Goal: Task Accomplishment & Management: Manage account settings

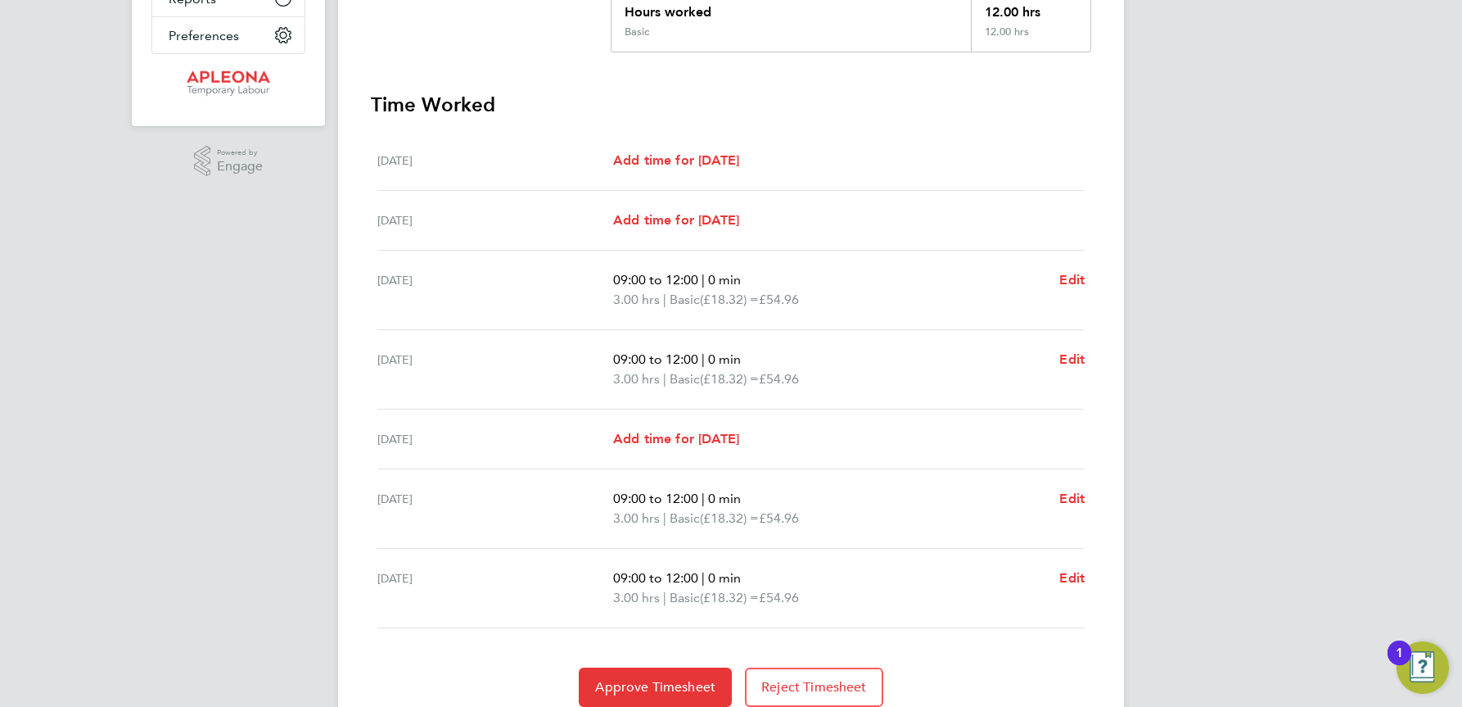
scroll to position [409, 0]
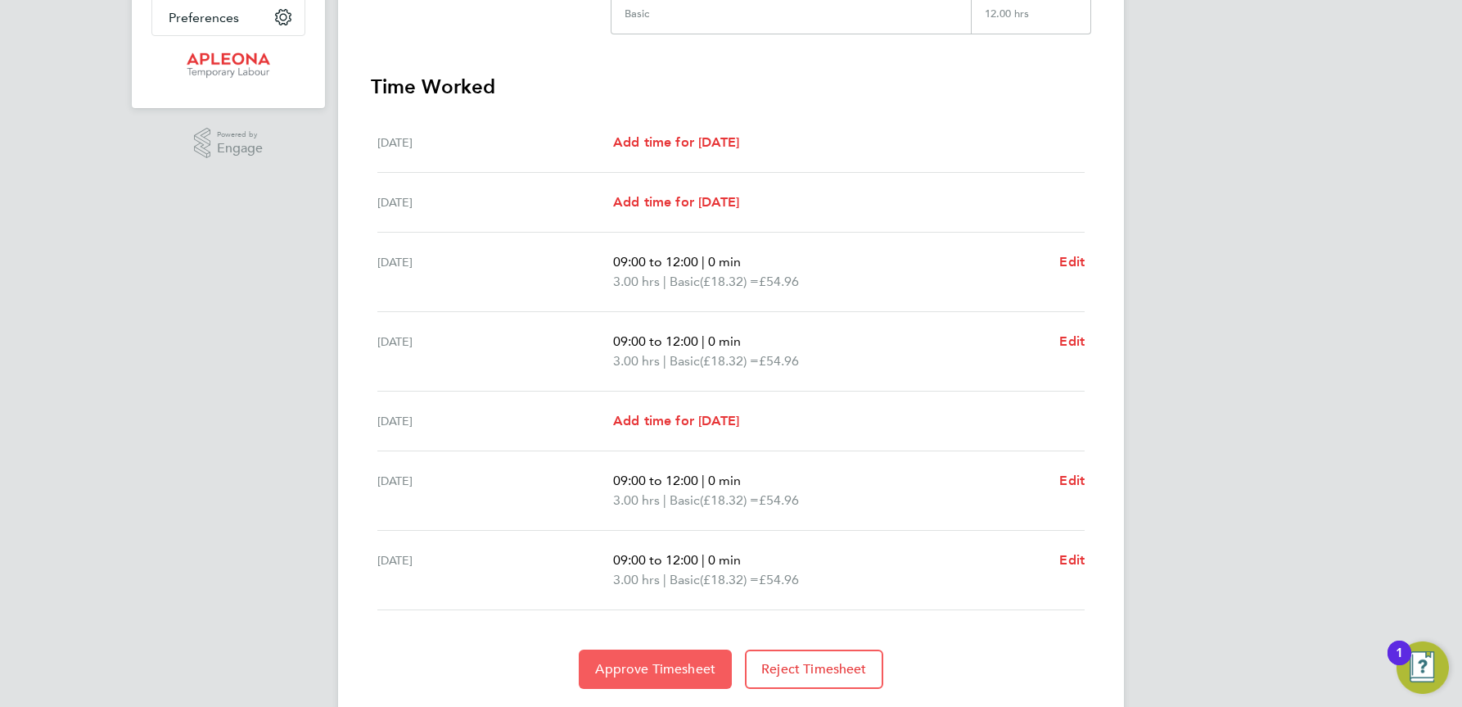
click at [673, 667] on span "Approve Timesheet" at bounding box center [655, 669] width 120 height 16
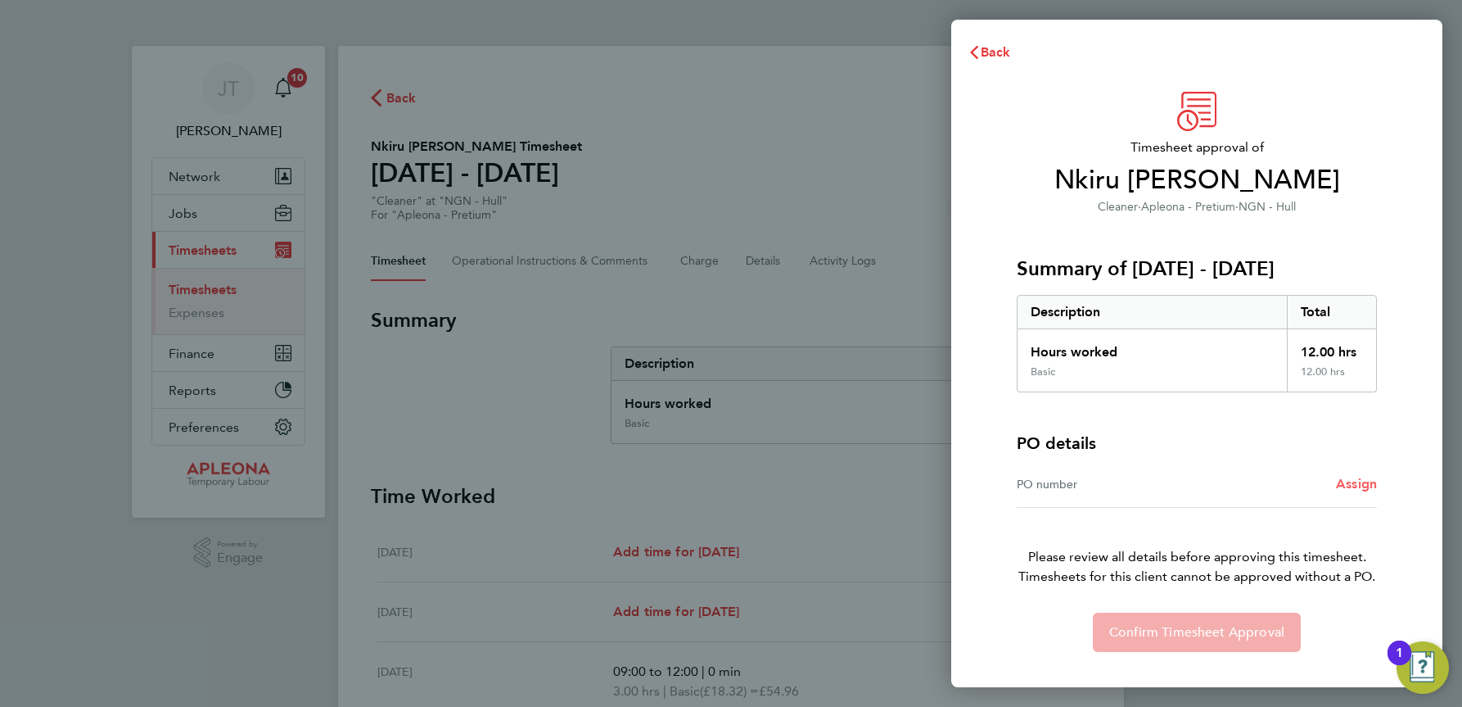
click at [1354, 484] on span "Assign" at bounding box center [1356, 484] width 41 height 16
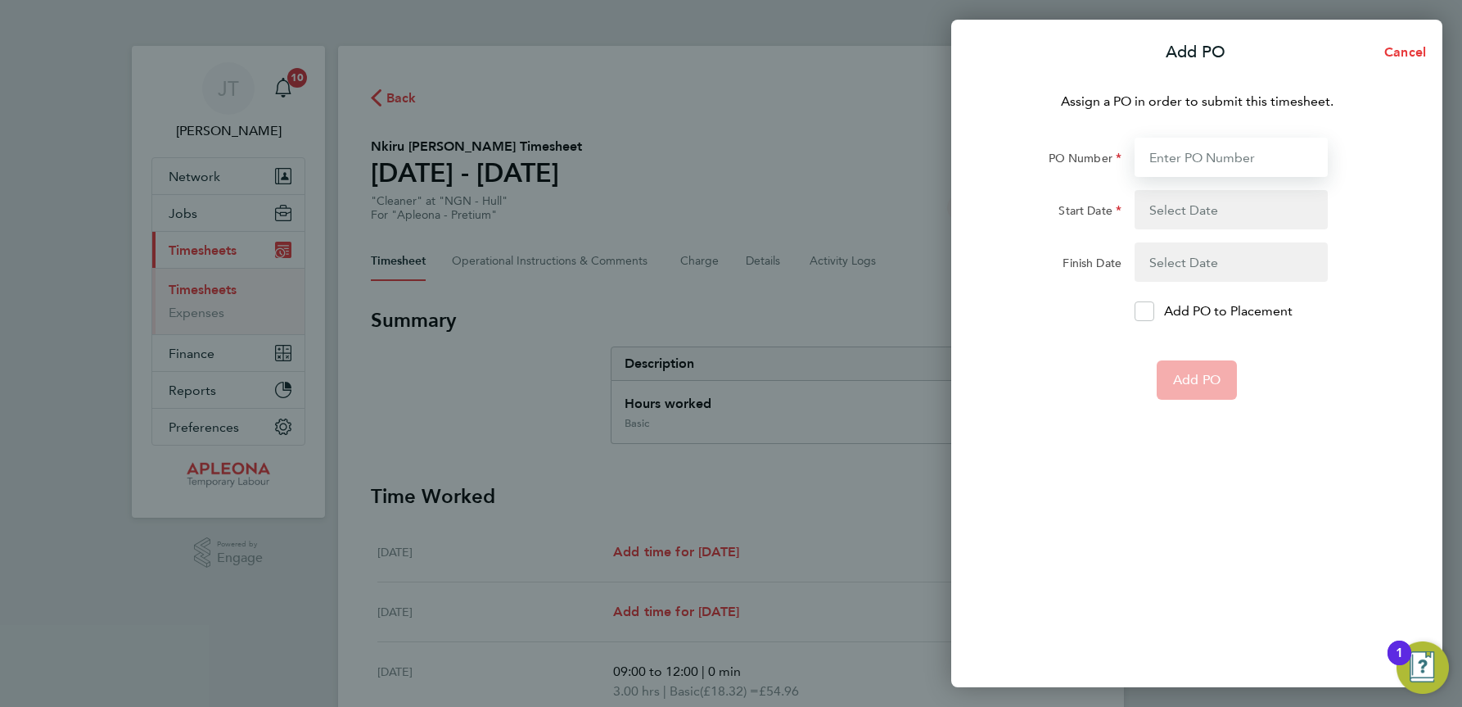
click at [1175, 156] on input "PO Number" at bounding box center [1231, 157] width 193 height 39
type input "PO2521713"
type input "04 Aug 25"
type input "08 Aug 25"
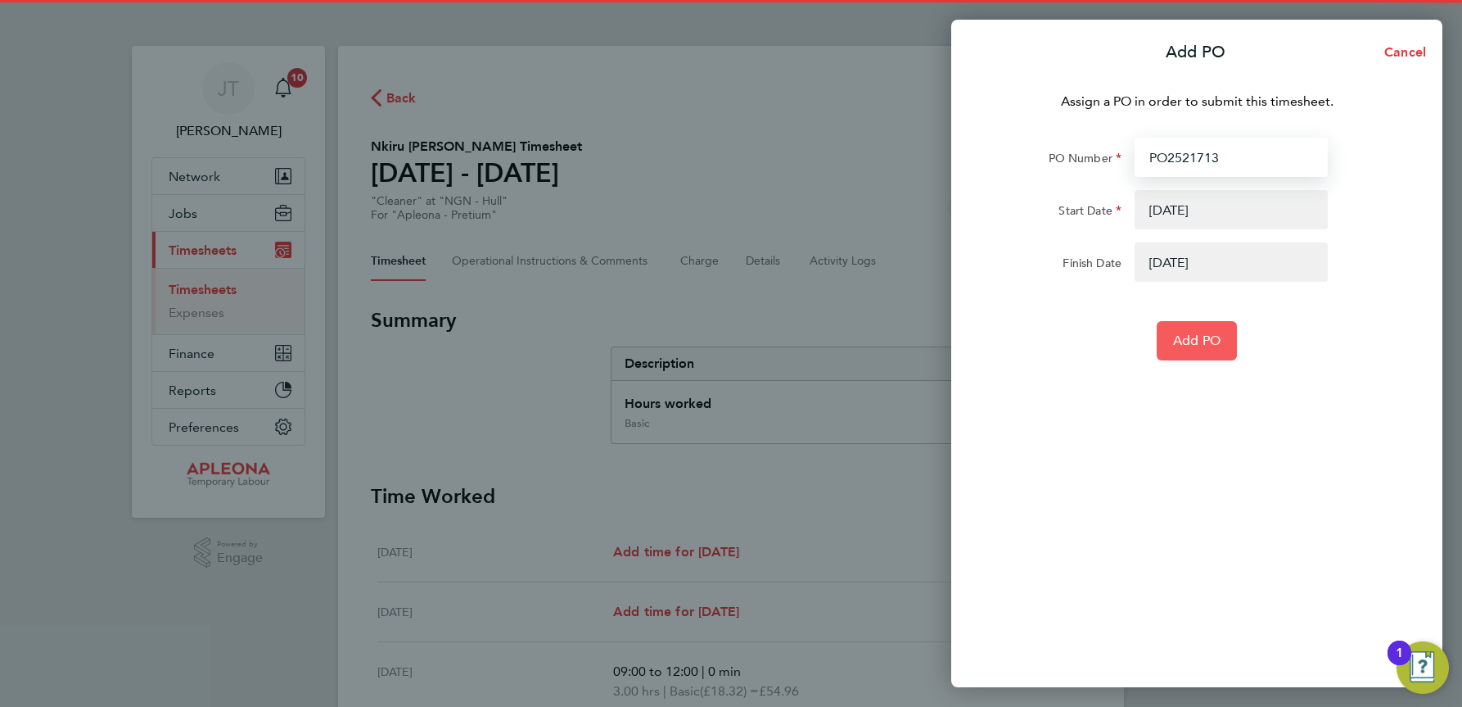
type input "PO2521713"
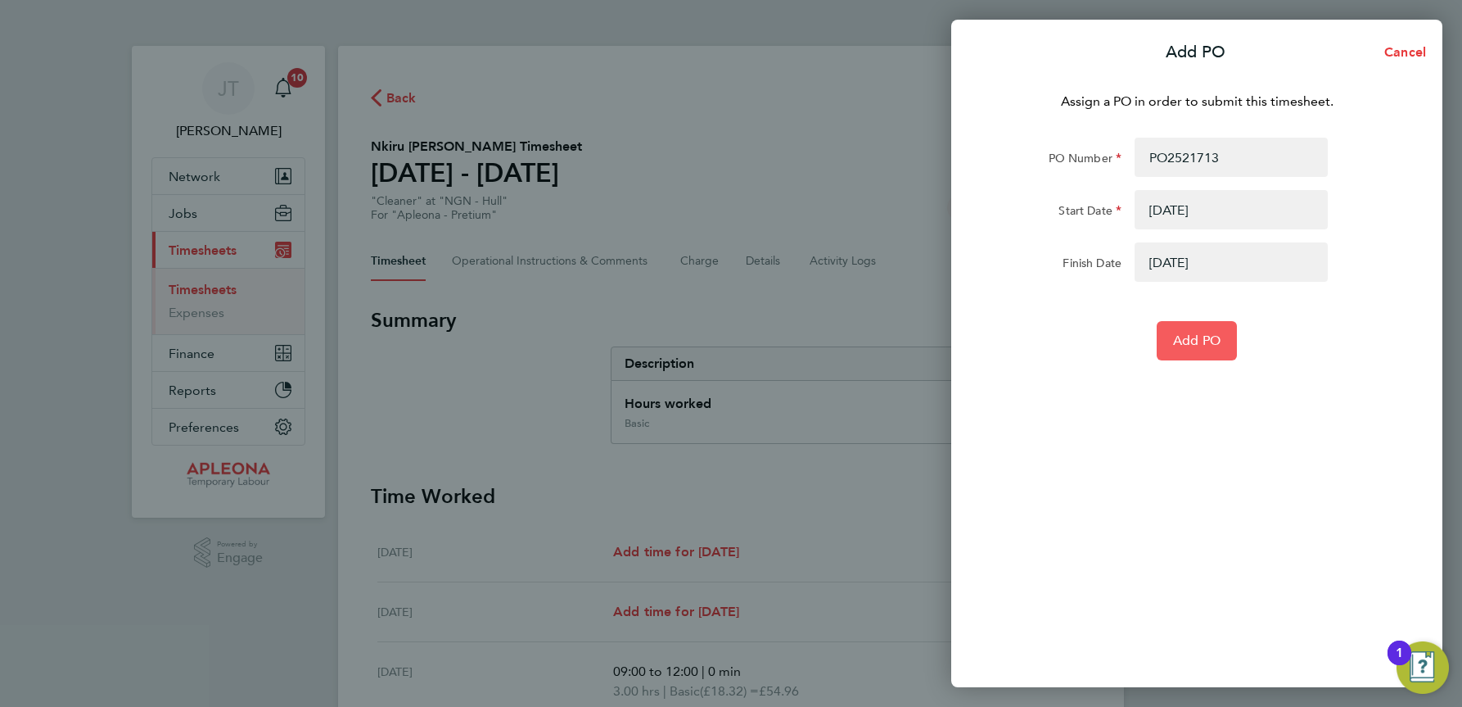
click at [1205, 341] on span "Add PO" at bounding box center [1196, 340] width 47 height 16
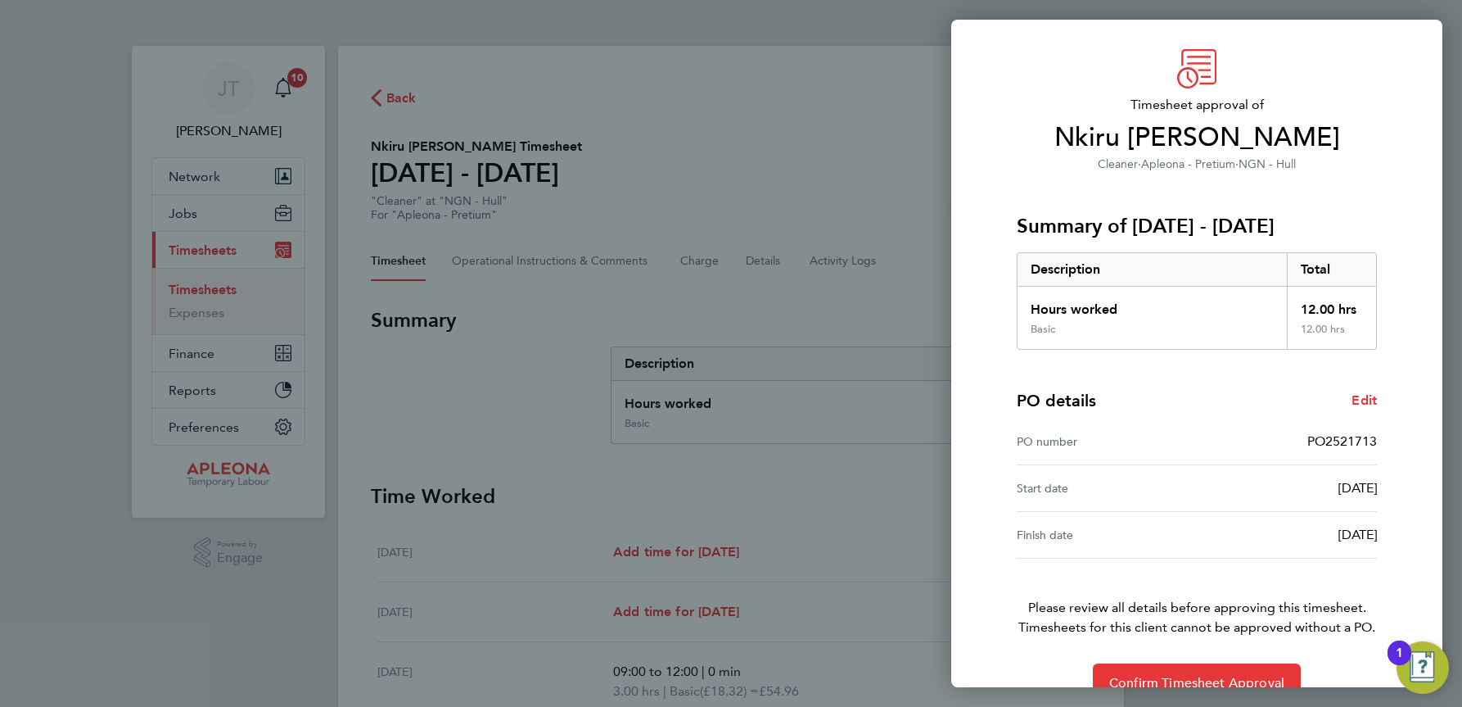
scroll to position [78, 0]
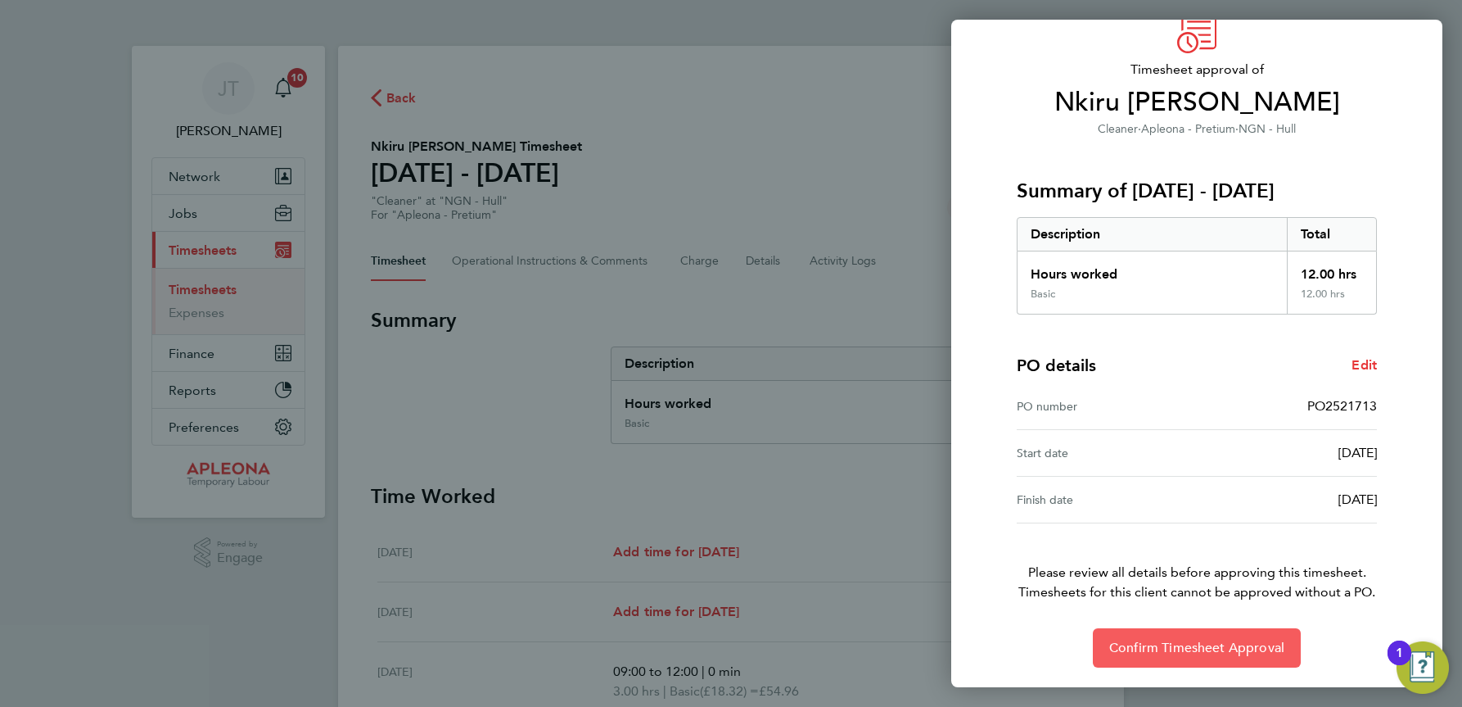
click at [1188, 655] on span "Confirm Timesheet Approval" at bounding box center [1197, 648] width 175 height 16
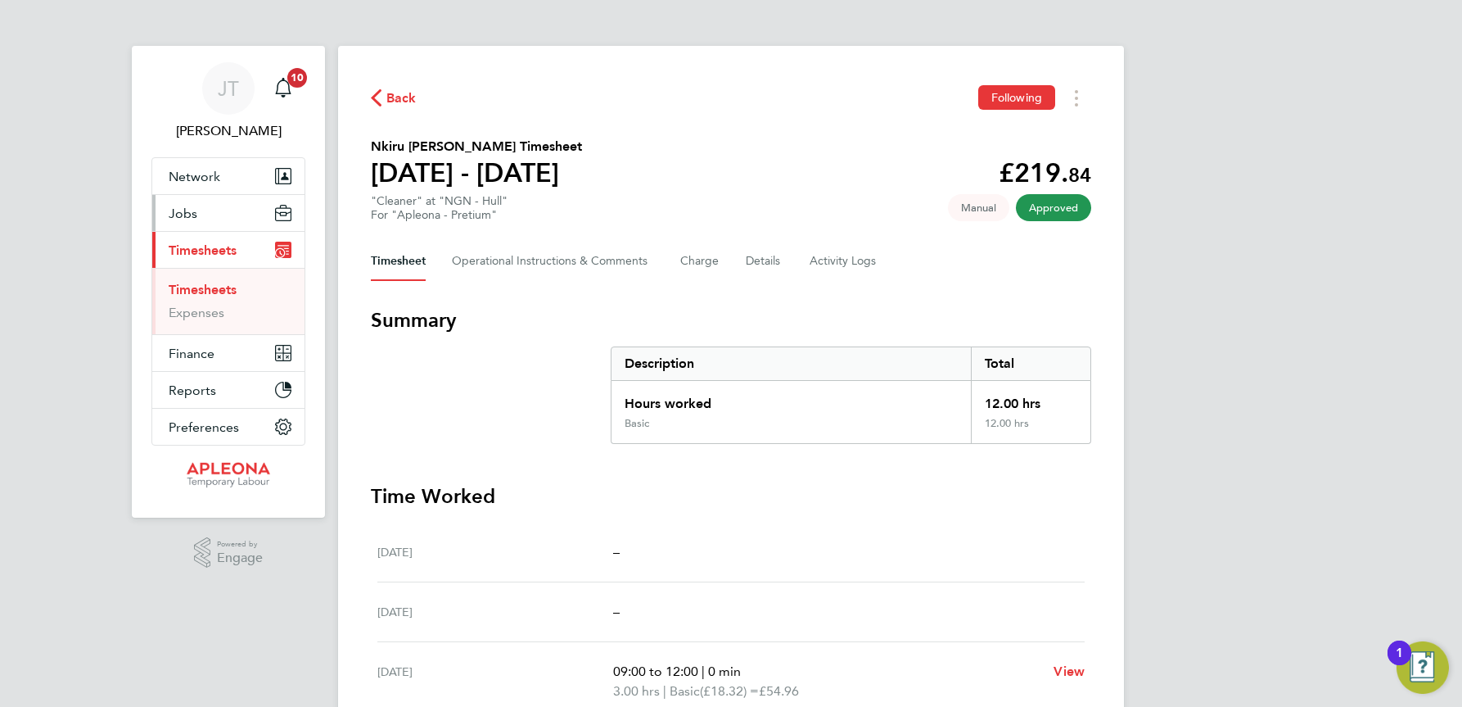
click at [202, 203] on button "Jobs" at bounding box center [228, 213] width 152 height 36
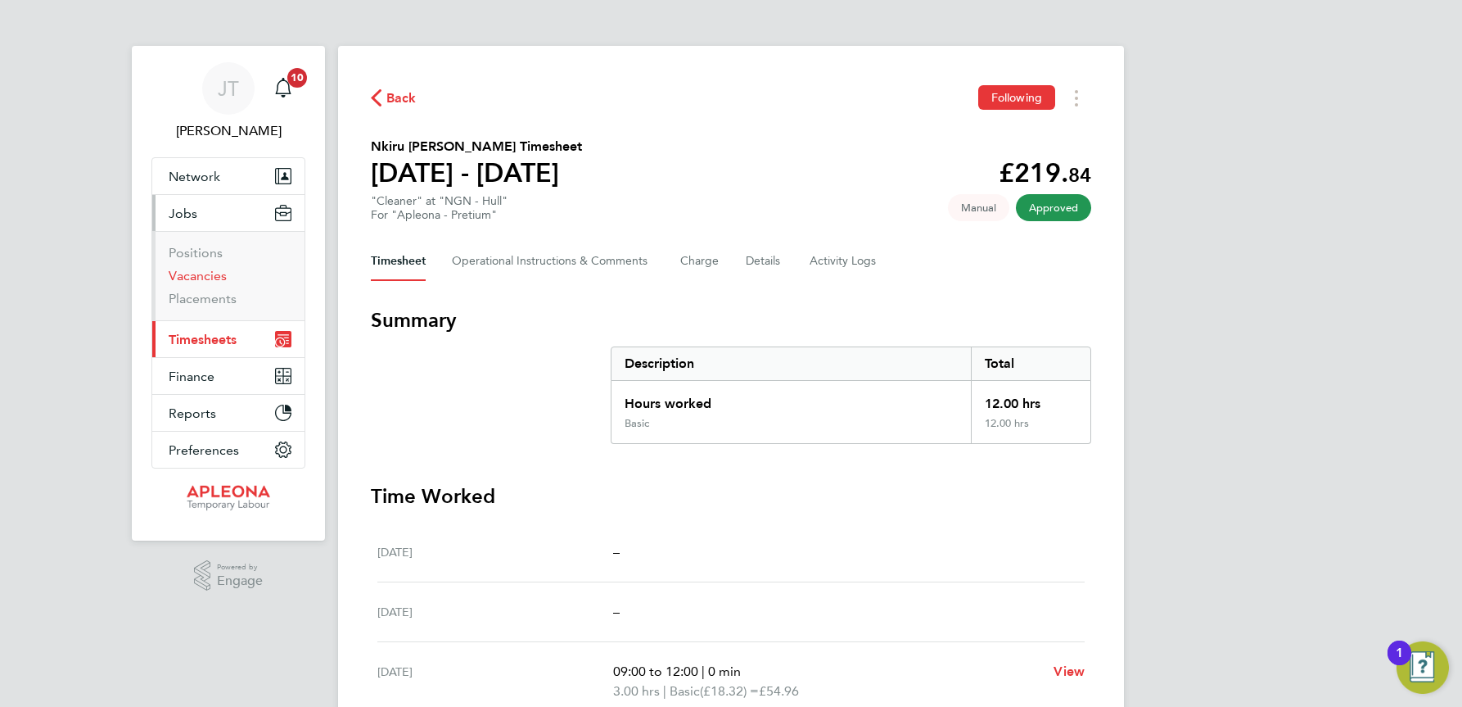
click at [210, 274] on link "Vacancies" at bounding box center [198, 276] width 58 height 16
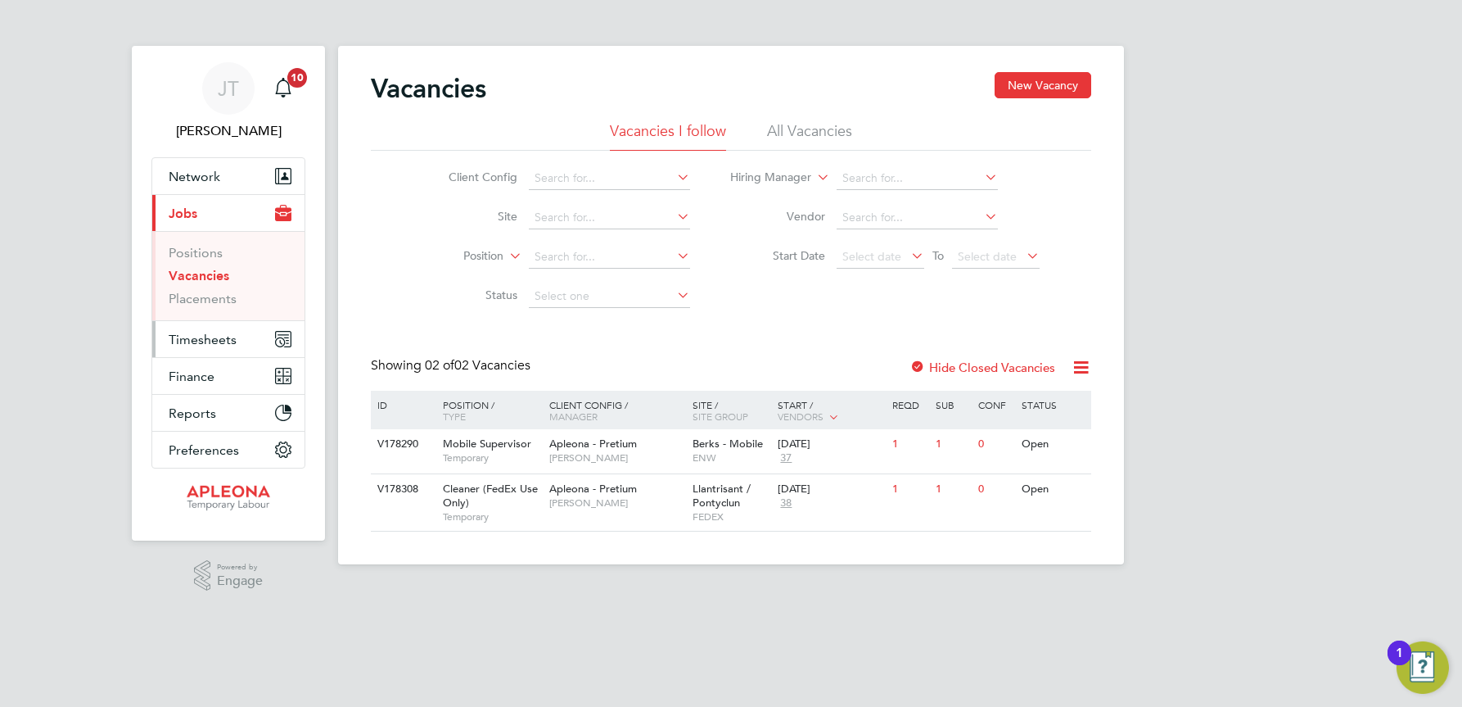
click at [212, 337] on span "Timesheets" at bounding box center [203, 340] width 68 height 16
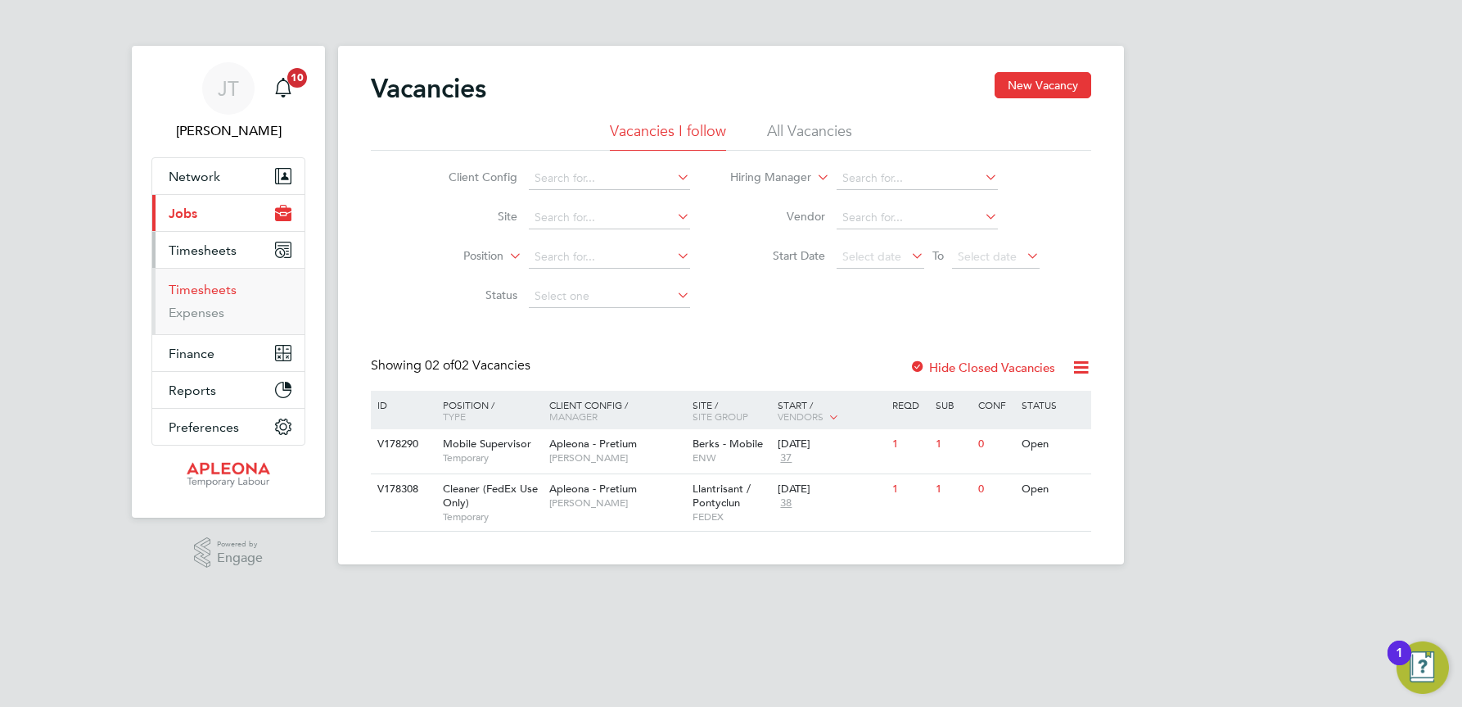
click at [211, 288] on link "Timesheets" at bounding box center [203, 290] width 68 height 16
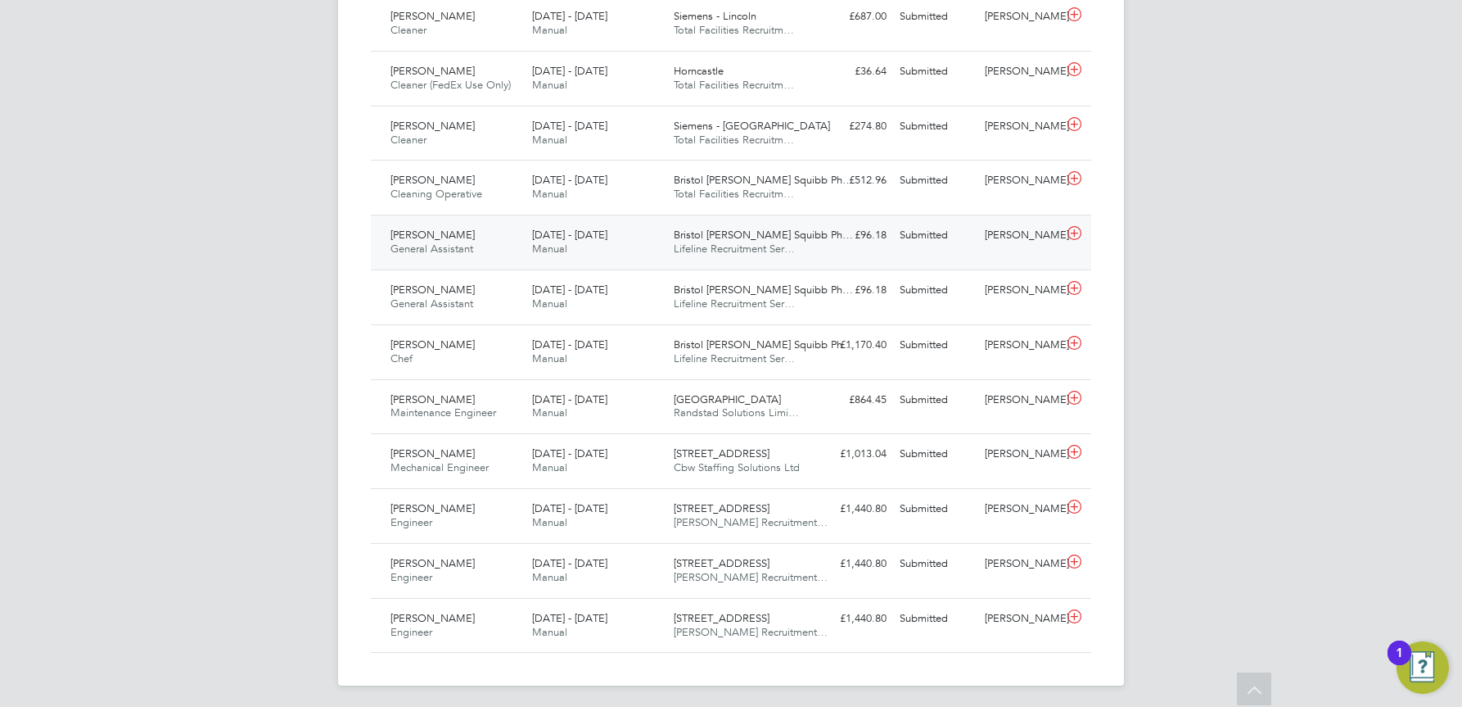
scroll to position [1006, 0]
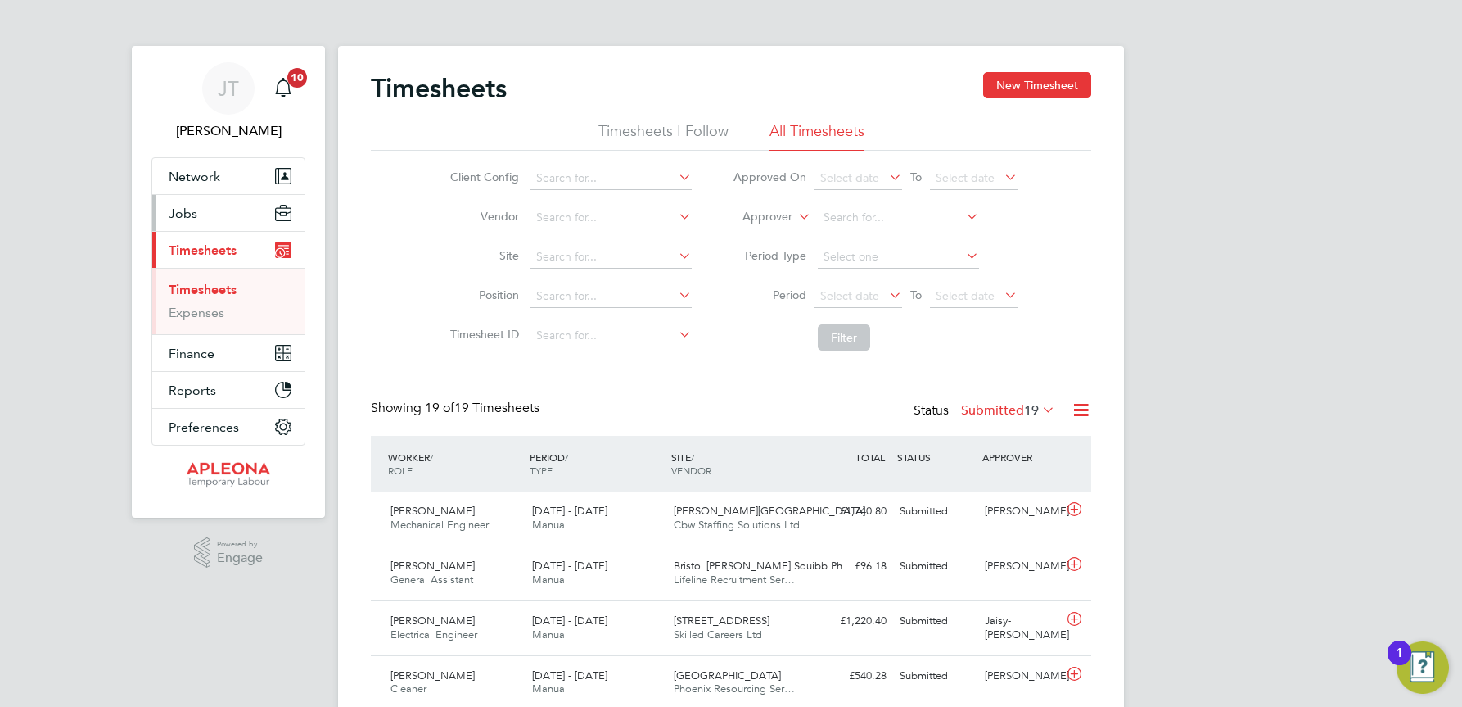
click at [198, 212] on button "Jobs" at bounding box center [228, 213] width 152 height 36
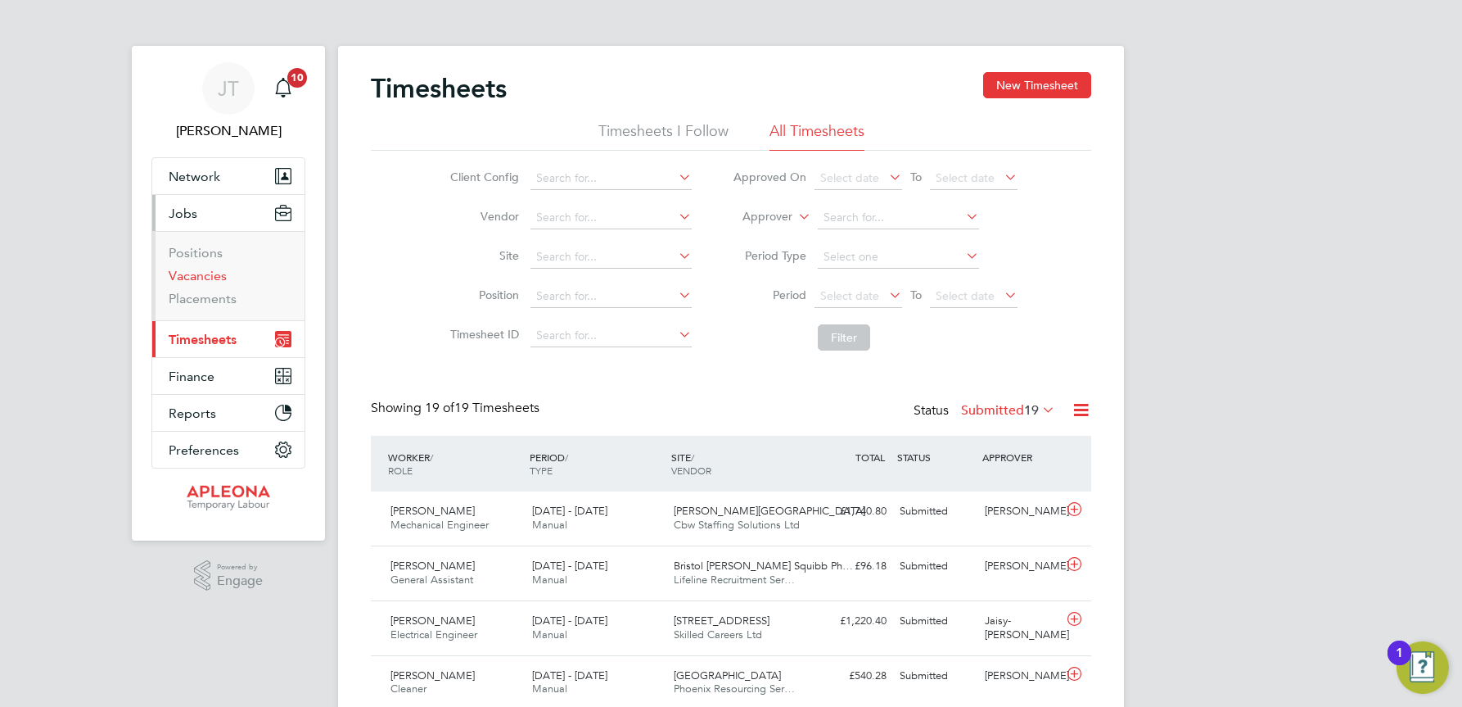
click at [203, 275] on link "Vacancies" at bounding box center [198, 276] width 58 height 16
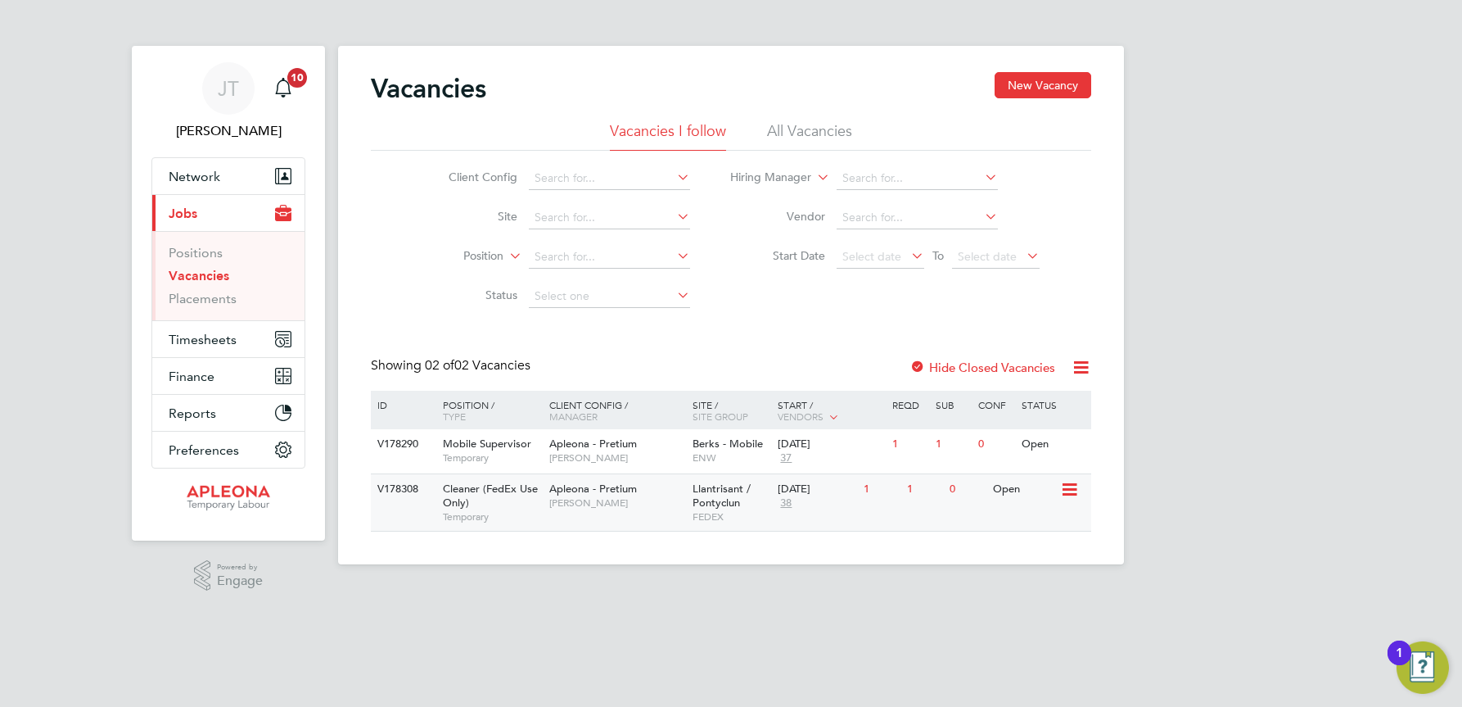
click at [1002, 489] on div "Open" at bounding box center [1024, 489] width 71 height 30
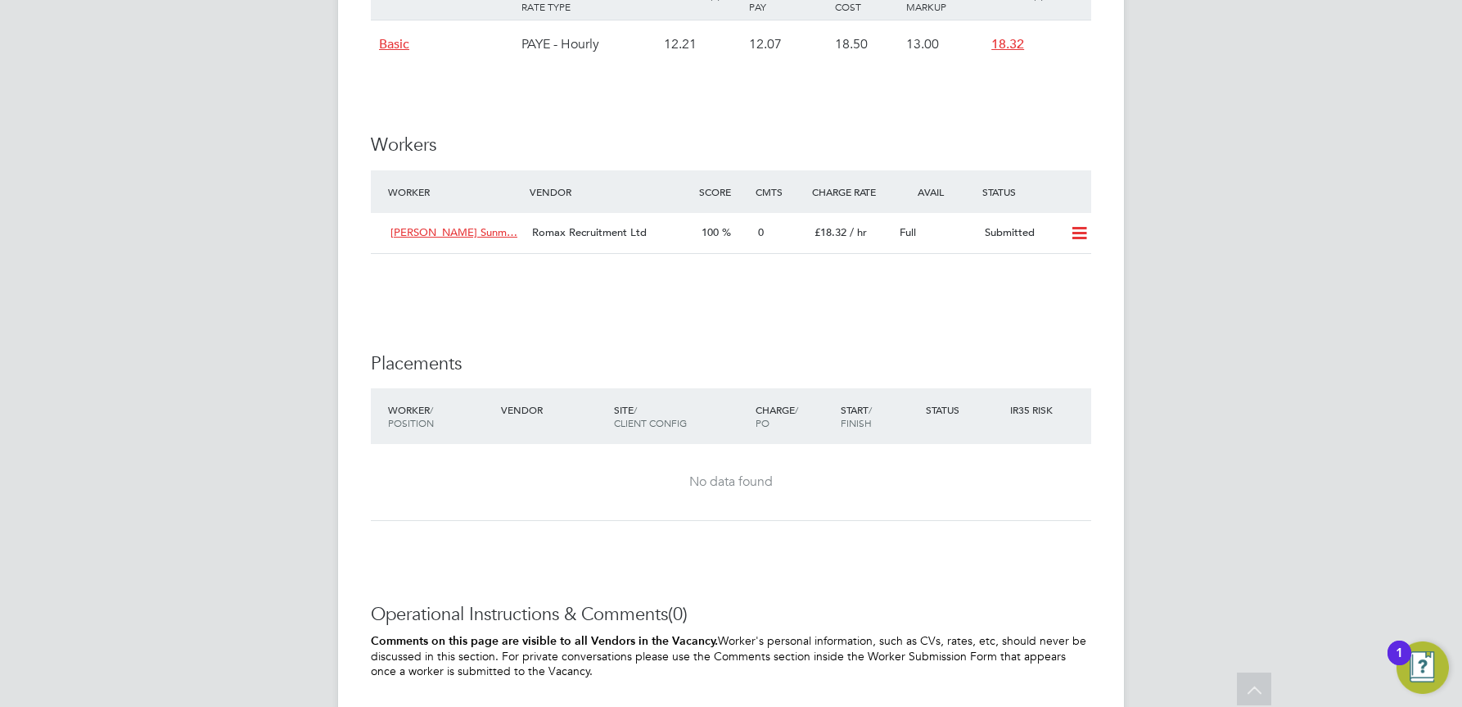
scroll to position [1474, 0]
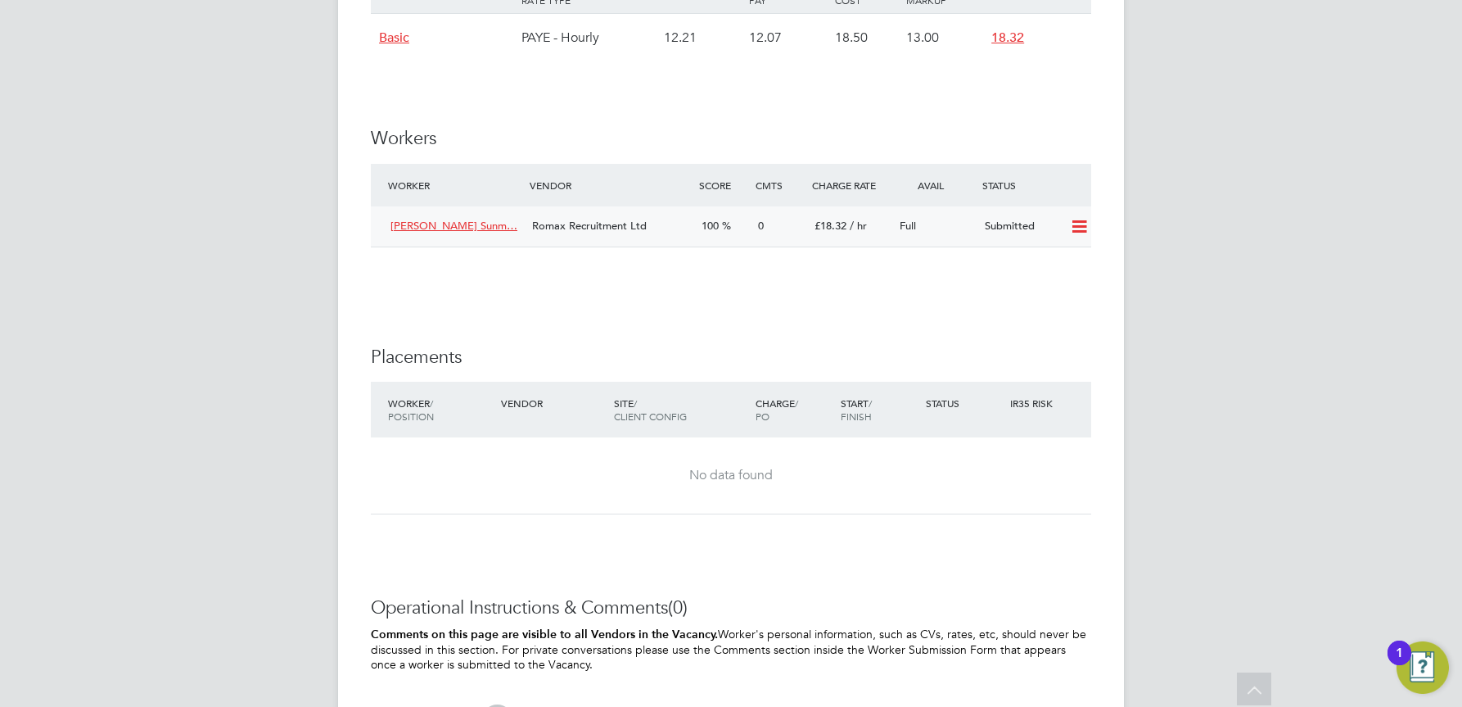
click at [1082, 233] on icon at bounding box center [1079, 226] width 20 height 13
click at [1046, 278] on li "Offer" at bounding box center [1057, 278] width 57 height 23
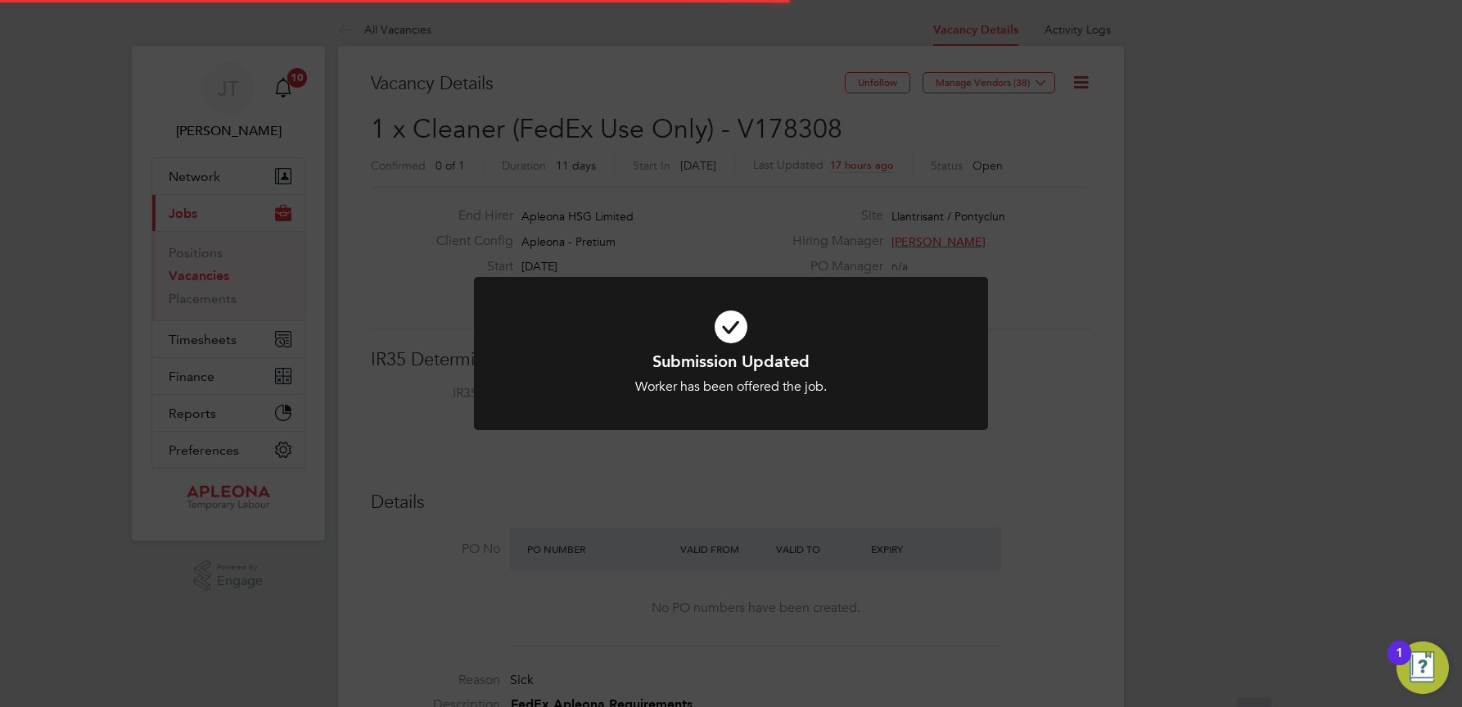
scroll to position [48, 143]
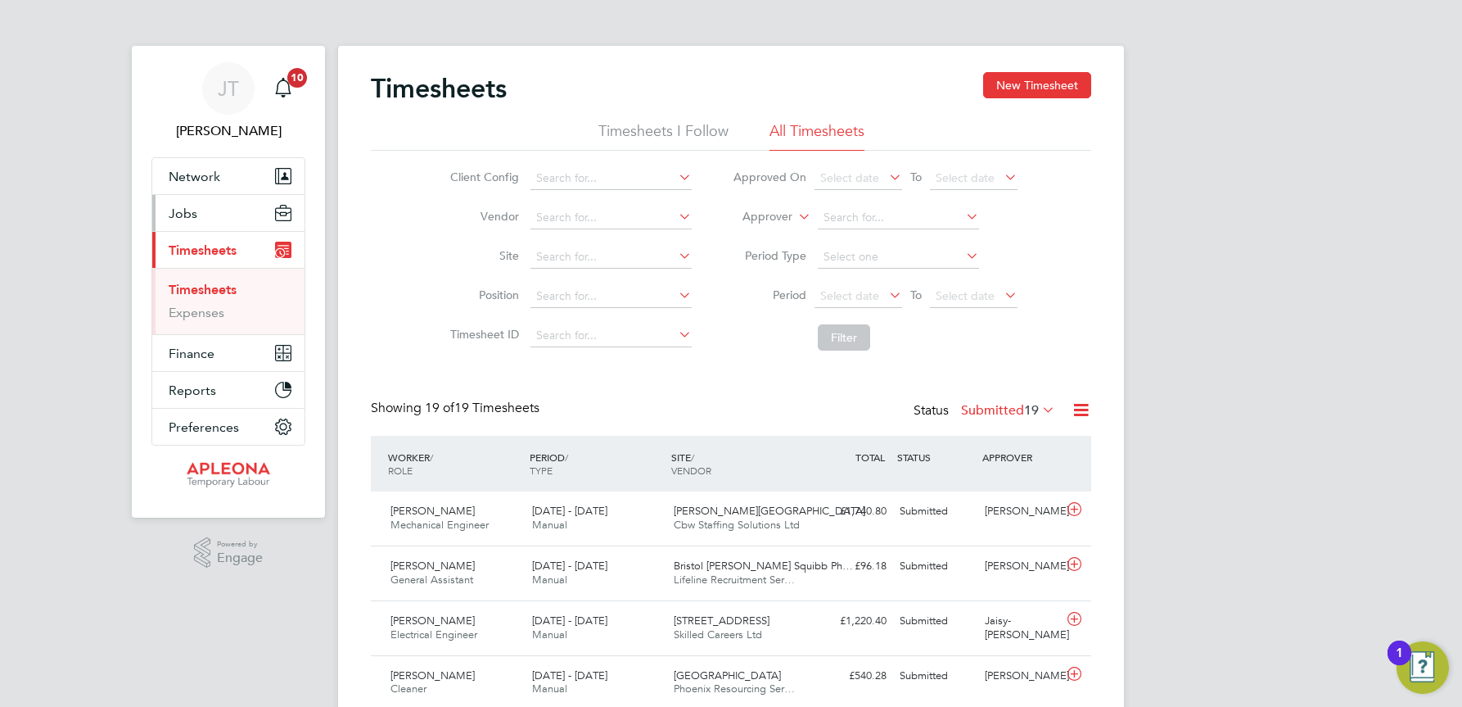
click at [187, 208] on span "Jobs" at bounding box center [183, 214] width 29 height 16
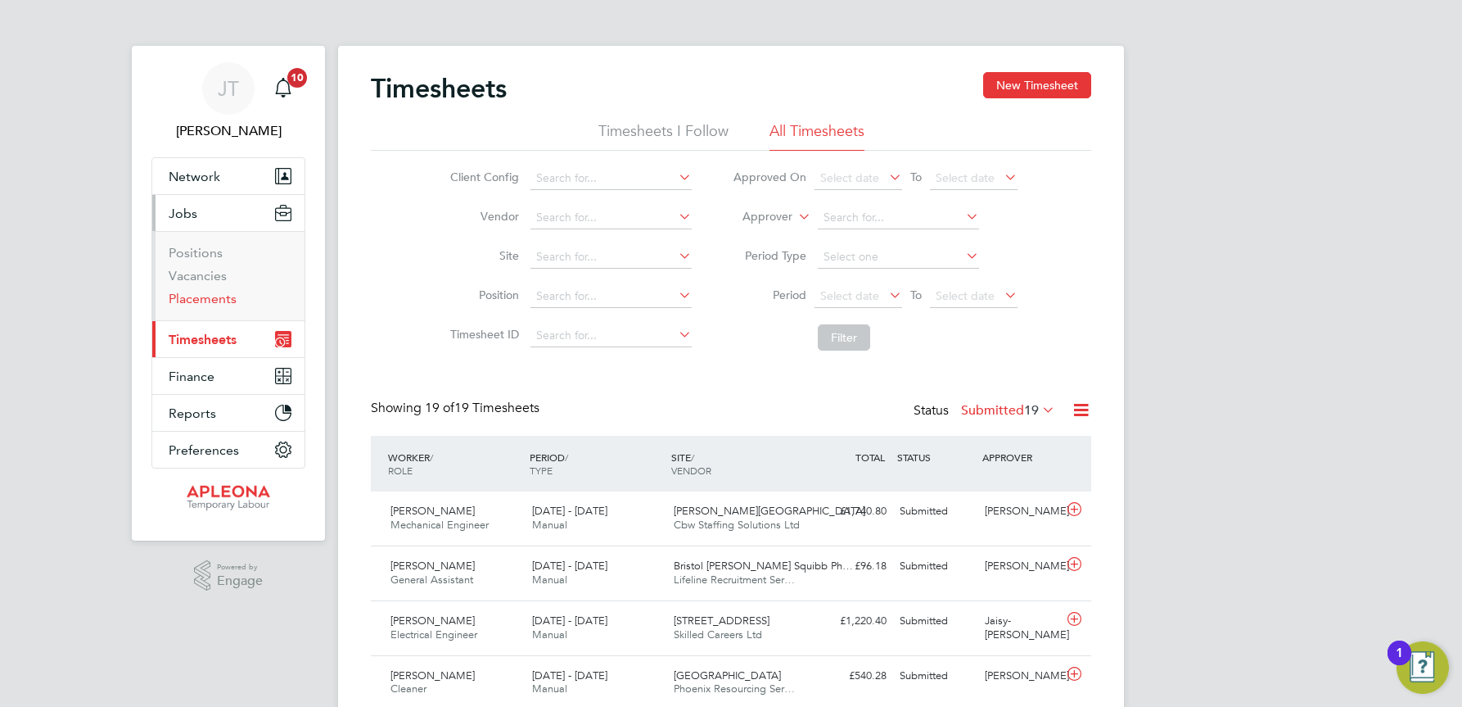
click at [213, 300] on link "Placements" at bounding box center [203, 299] width 68 height 16
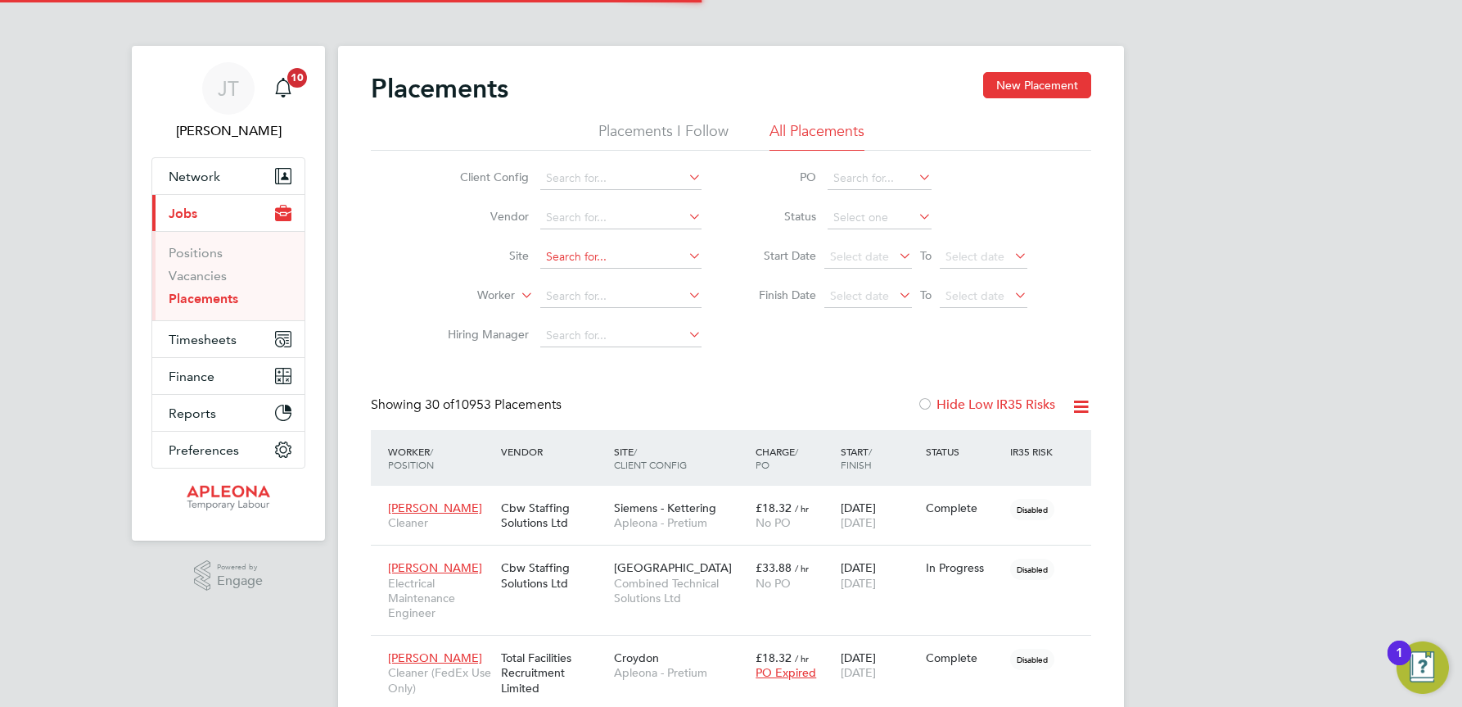
click at [569, 254] on input at bounding box center [620, 257] width 161 height 23
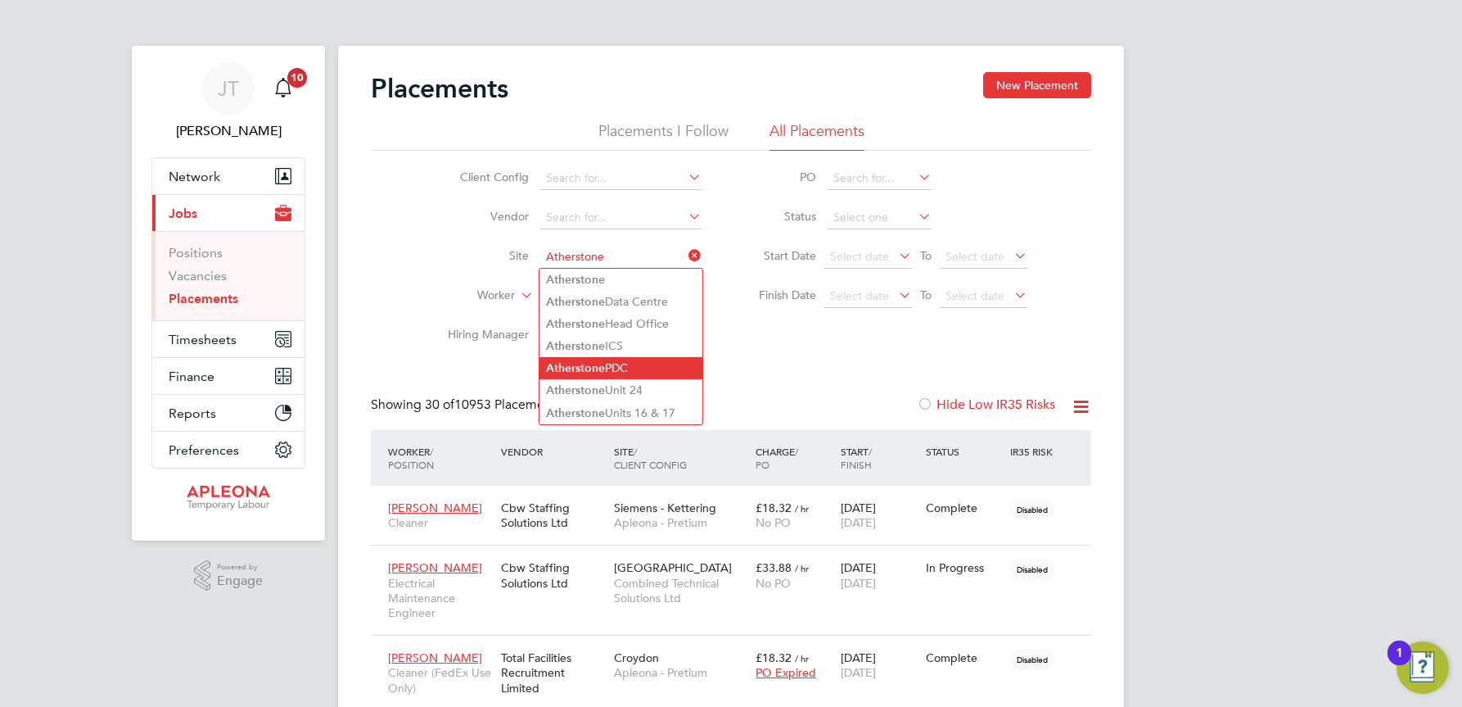
click at [615, 367] on li "Atherstone PDC" at bounding box center [621, 368] width 163 height 22
type input "Atherstone PDC"
